Goal: Check status: Check status

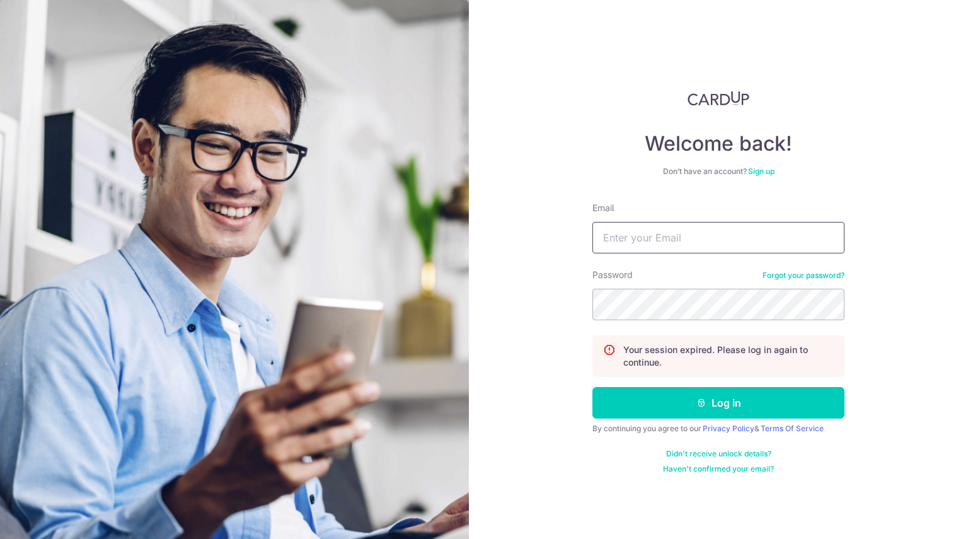
click at [669, 235] on input "Email" at bounding box center [718, 237] width 252 height 31
type input "[PERSON_NAME][EMAIL_ADDRESS][PERSON_NAME][DOMAIN_NAME]"
click at [592, 387] on button "Log in" at bounding box center [718, 402] width 252 height 31
click at [649, 239] on input "Email" at bounding box center [718, 237] width 252 height 31
type input "[PERSON_NAME][EMAIL_ADDRESS][PERSON_NAME][DOMAIN_NAME]"
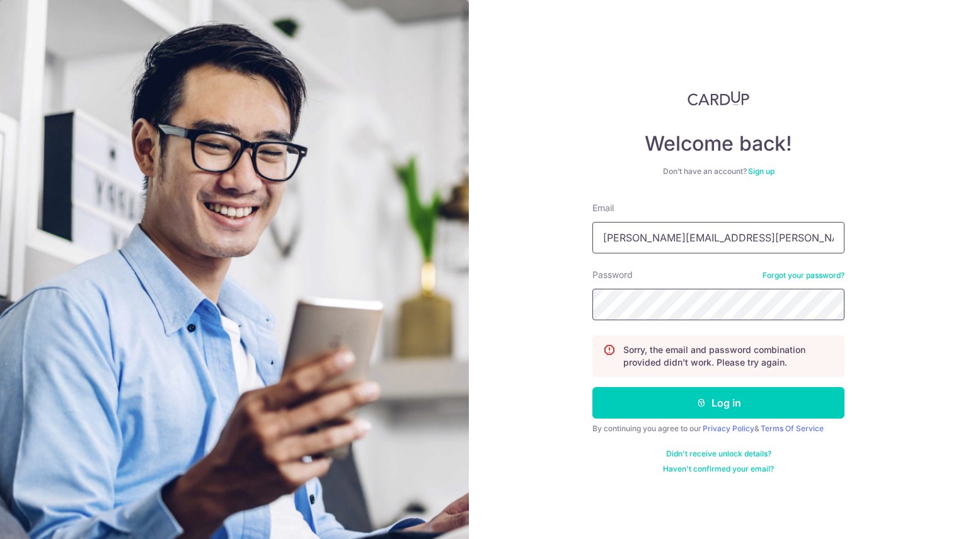
click at [592, 387] on button "Log in" at bounding box center [718, 402] width 252 height 31
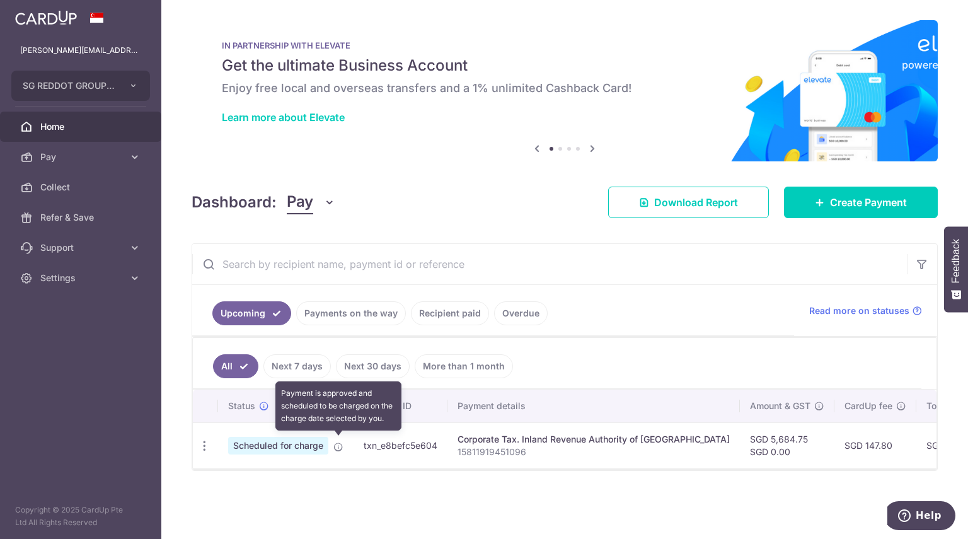
click at [340, 442] on icon at bounding box center [338, 447] width 10 height 10
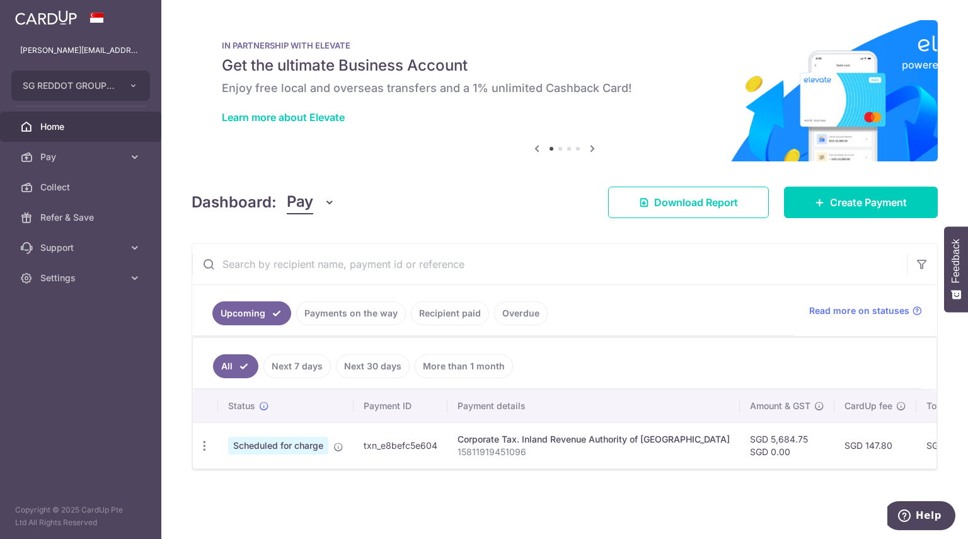
click at [374, 307] on link "Payments on the way" at bounding box center [351, 313] width 110 height 24
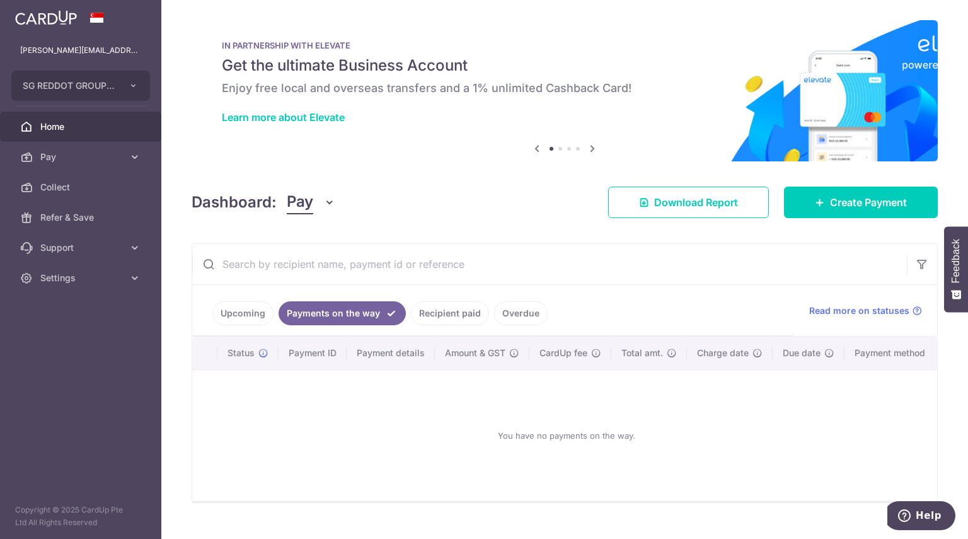
click at [451, 301] on link "Recipient paid" at bounding box center [450, 313] width 78 height 24
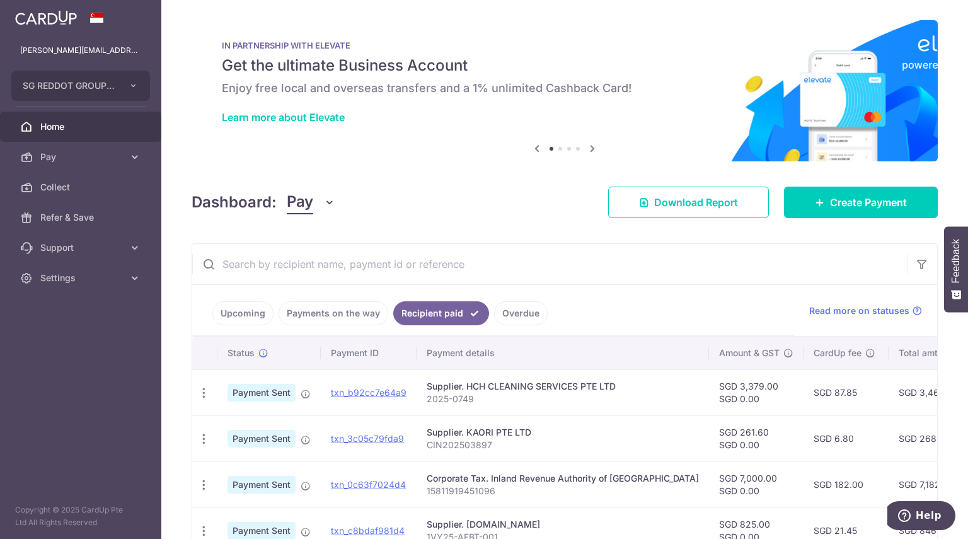
click at [258, 314] on link "Upcoming" at bounding box center [242, 313] width 61 height 24
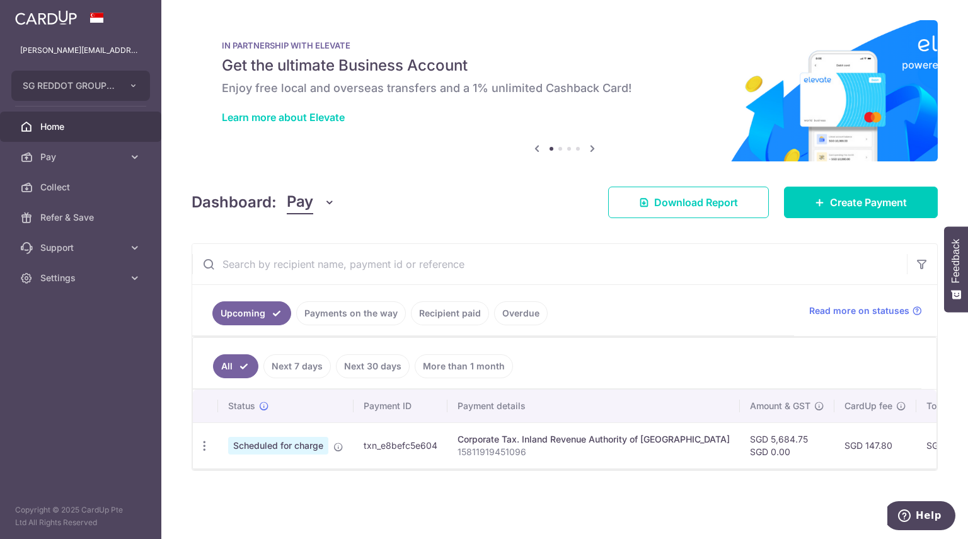
scroll to position [0, 262]
